Goal: Task Accomplishment & Management: Manage account settings

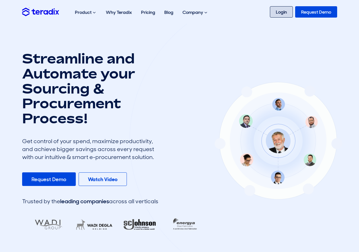
click at [285, 14] on link "Login" at bounding box center [281, 11] width 23 height 11
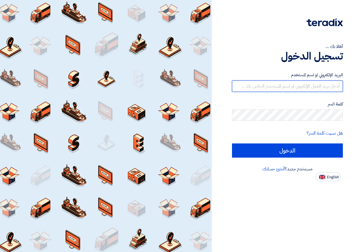
click at [293, 88] on input "text" at bounding box center [287, 86] width 111 height 11
type input "[EMAIL_ADDRESS][DOMAIN_NAME]"
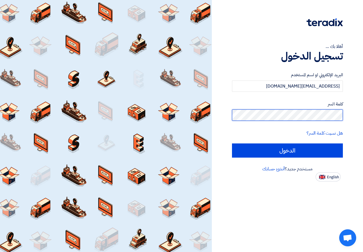
click at [232, 144] on input "الدخول" at bounding box center [287, 151] width 111 height 14
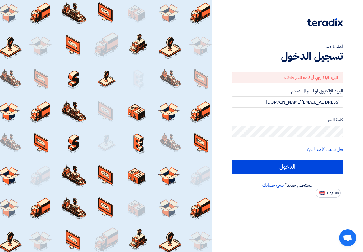
click at [303, 115] on form "البريد الإلكتروني أو كلمة السر خاطئة البريد الإلكتروني او اسم المستخدم [EMAIL_A…" at bounding box center [287, 123] width 111 height 102
click at [232, 160] on input "الدخول" at bounding box center [287, 167] width 111 height 14
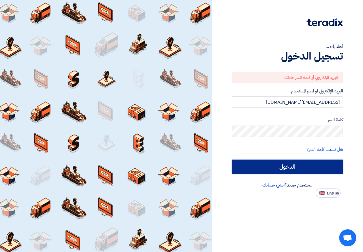
click at [302, 168] on input "الدخول" at bounding box center [287, 167] width 111 height 14
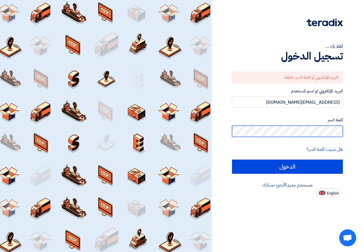
click at [344, 136] on div "أهلا بك ... تسجيل الدخول البريد الإلكتروني أو كلمة السر خاطئة البريد الإلكتروني…" at bounding box center [287, 99] width 143 height 198
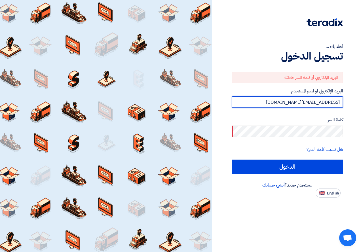
drag, startPoint x: 315, startPoint y: 103, endPoint x: 323, endPoint y: 103, distance: 8.3
click at [323, 103] on input "[EMAIL_ADDRESS][DOMAIN_NAME]" at bounding box center [287, 102] width 111 height 11
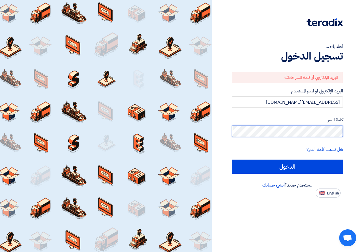
click at [232, 160] on input "الدخول" at bounding box center [287, 167] width 111 height 14
click at [343, 131] on div "أهلا بك ... تسجيل الدخول البريد الإلكتروني أو كلمة السر خاطئة البريد الإلكتروني…" at bounding box center [287, 99] width 143 height 198
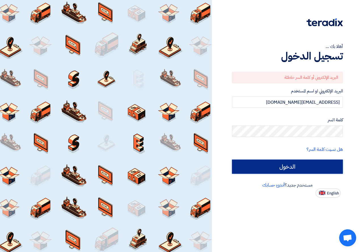
click at [299, 167] on input "الدخول" at bounding box center [287, 167] width 111 height 14
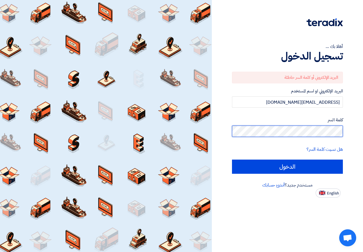
click at [232, 160] on input "الدخول" at bounding box center [287, 167] width 111 height 14
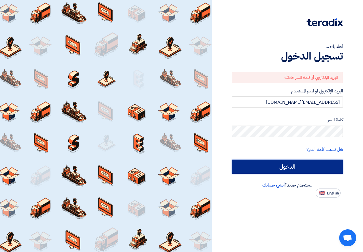
click at [323, 163] on input "الدخول" at bounding box center [287, 167] width 111 height 14
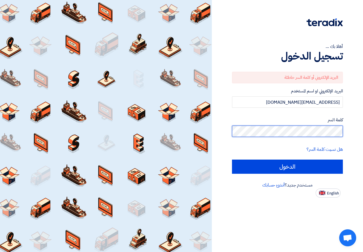
click at [232, 160] on input "الدخول" at bounding box center [287, 167] width 111 height 14
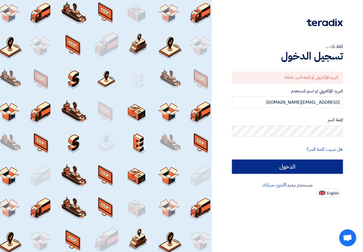
click at [302, 173] on input "الدخول" at bounding box center [287, 167] width 111 height 14
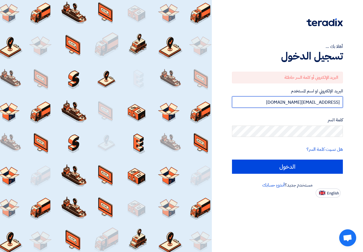
drag, startPoint x: 298, startPoint y: 102, endPoint x: 351, endPoint y: 106, distance: 53.5
click at [351, 106] on div "أهلا بك ... تسجيل الدخول البريد الإلكتروني أو كلمة السر خاطئة البريد الإلكتروني…" at bounding box center [287, 99] width 143 height 198
